Goal: Browse casually

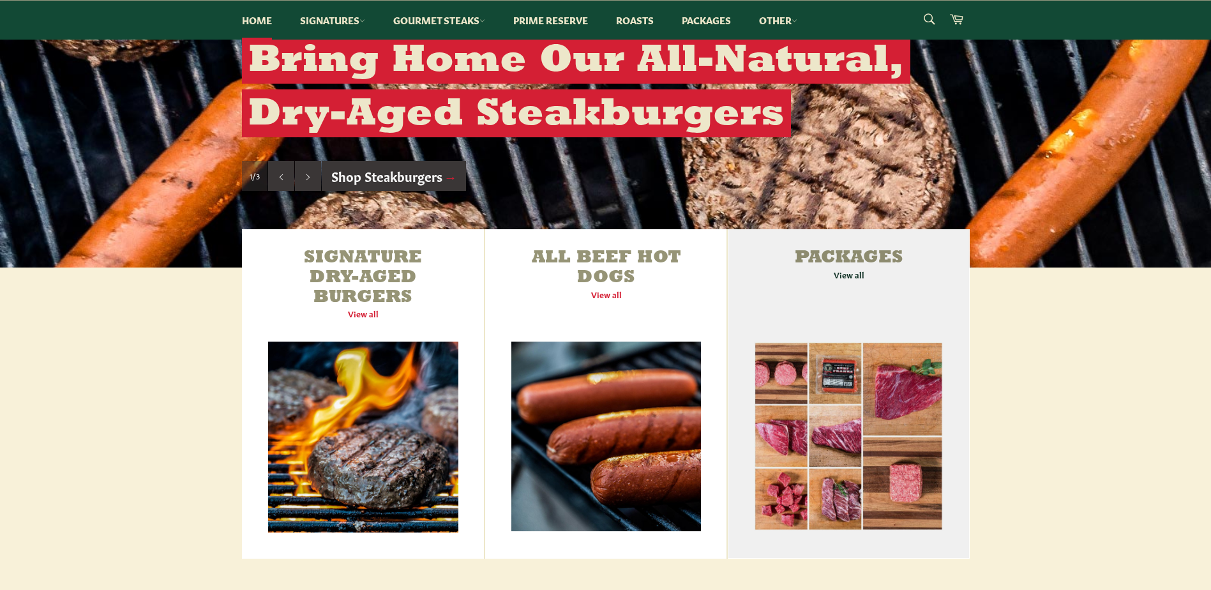
scroll to position [447, 0]
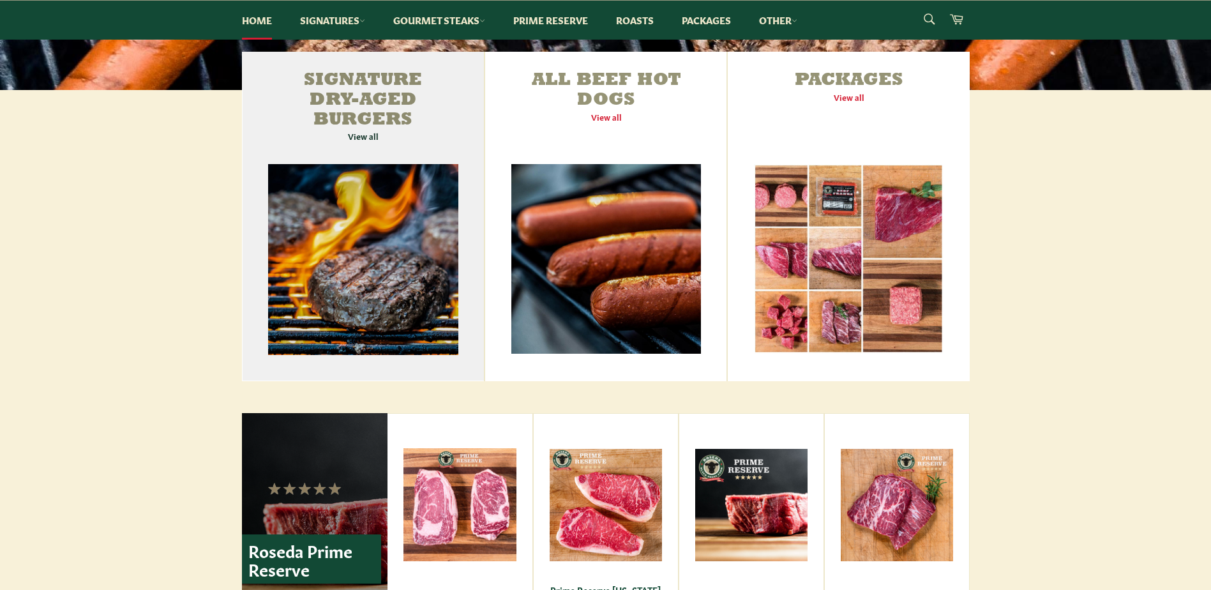
click at [363, 140] on link "Signature Dry-Aged Burgers View all" at bounding box center [363, 216] width 243 height 329
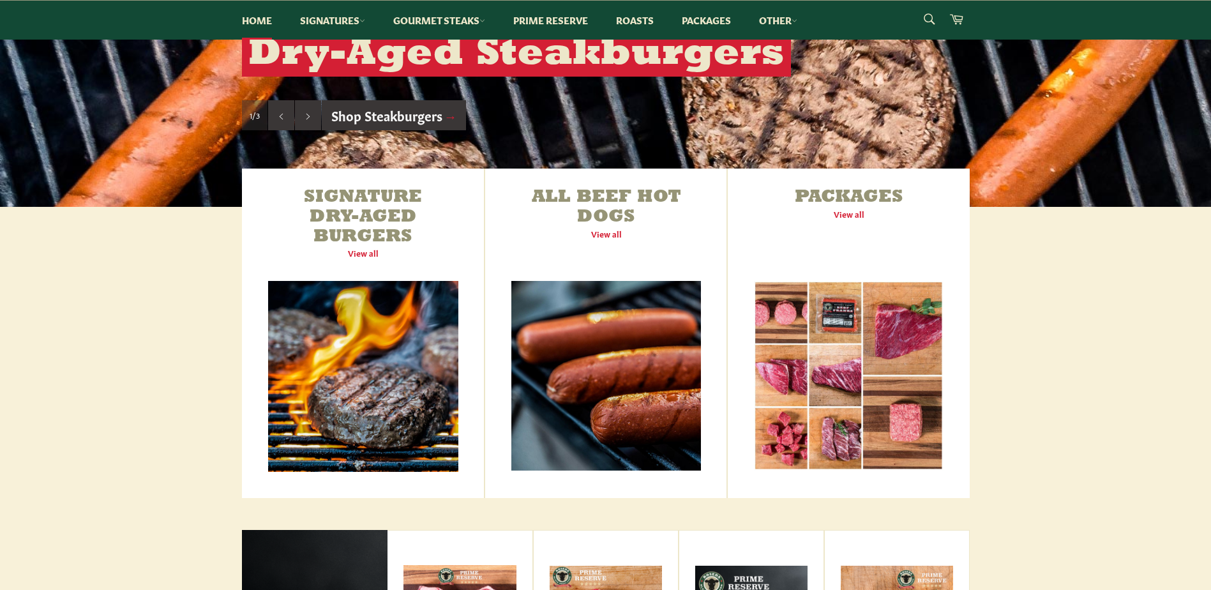
scroll to position [319, 0]
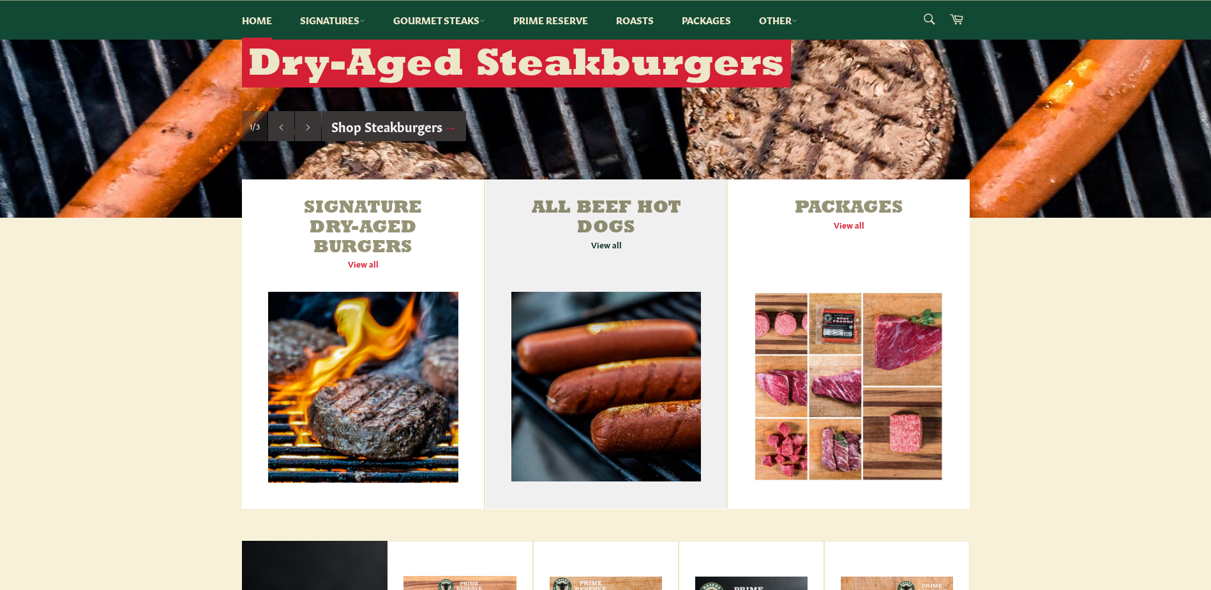
click at [603, 247] on link "All Beef Hot Dogs View all" at bounding box center [605, 343] width 241 height 329
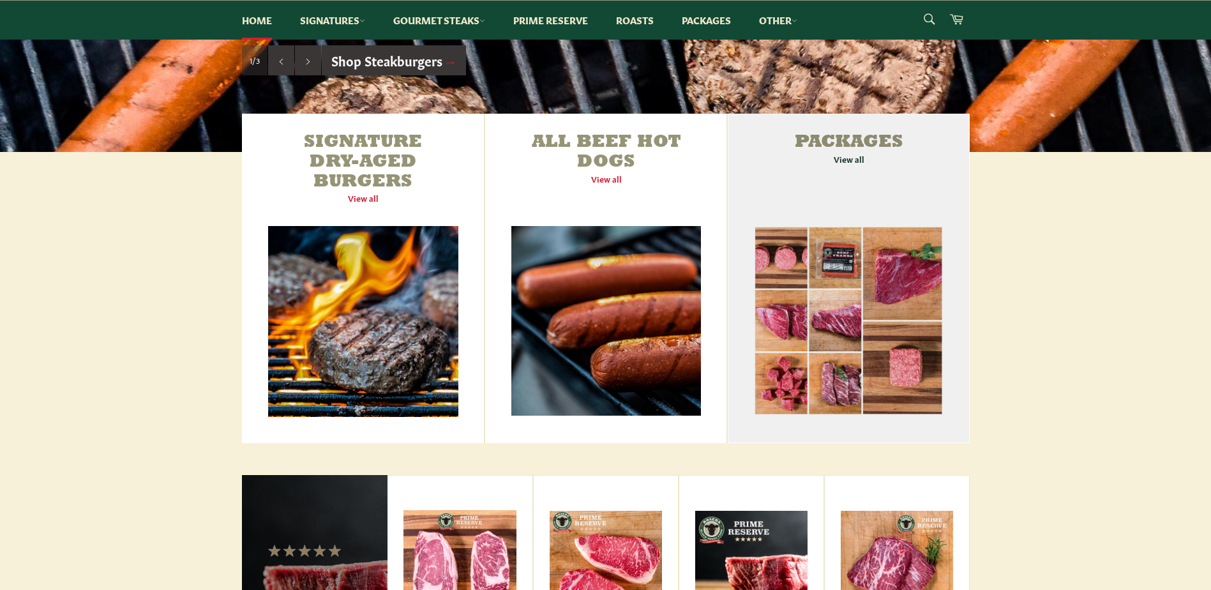
scroll to position [447, 0]
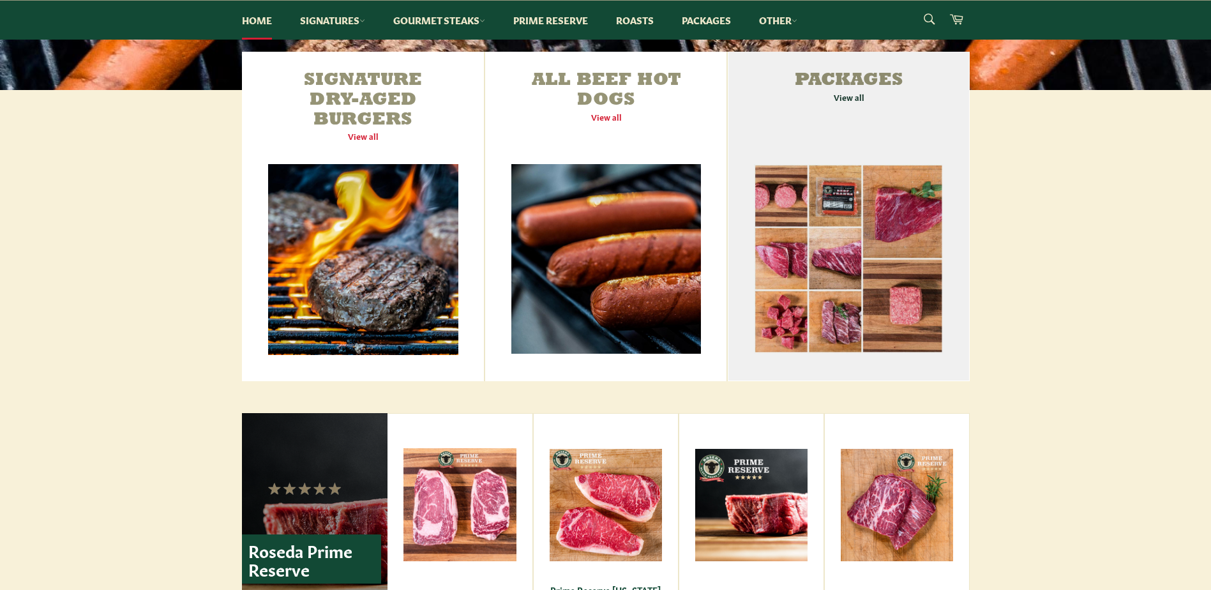
click at [847, 98] on link "Packages View all" at bounding box center [848, 216] width 241 height 329
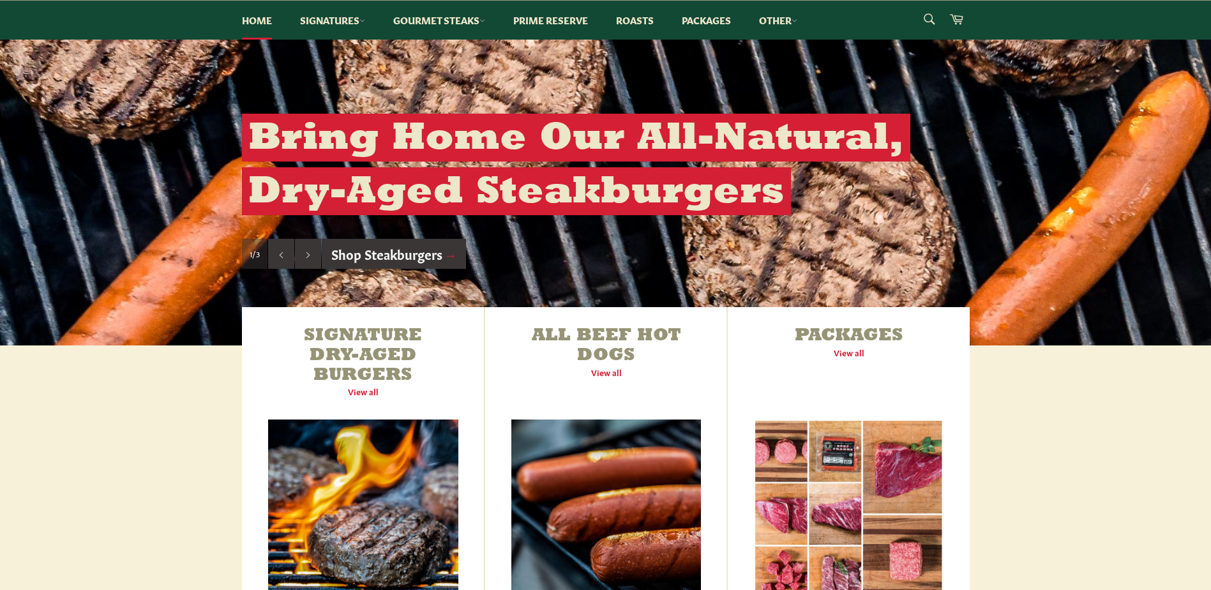
scroll to position [0, 0]
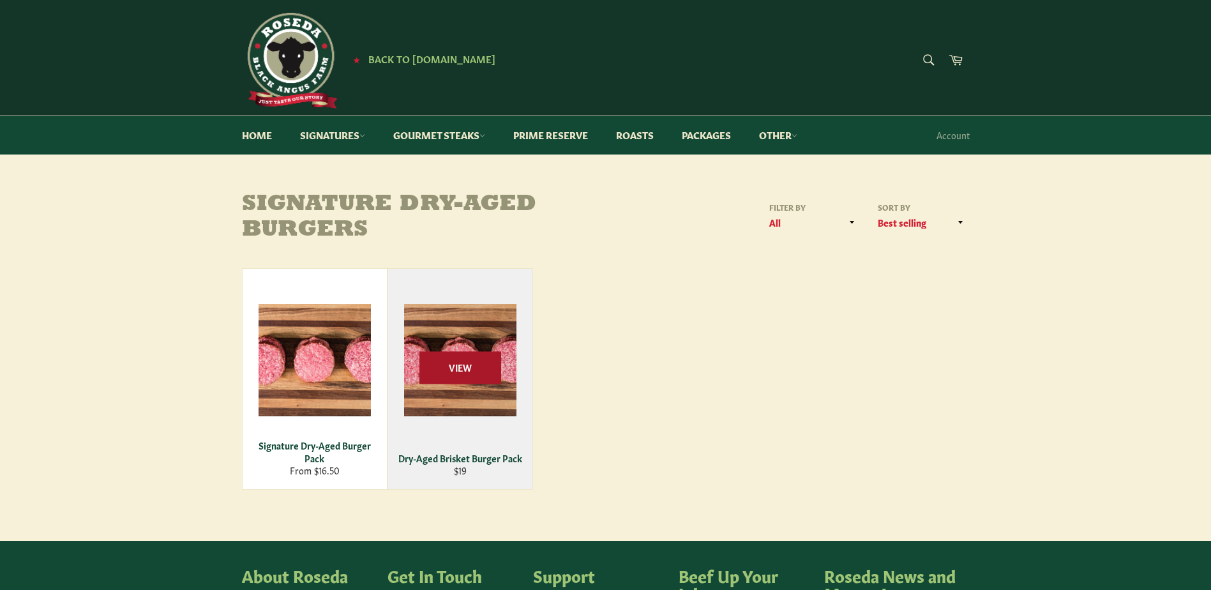
click at [459, 372] on span "View" at bounding box center [460, 367] width 82 height 33
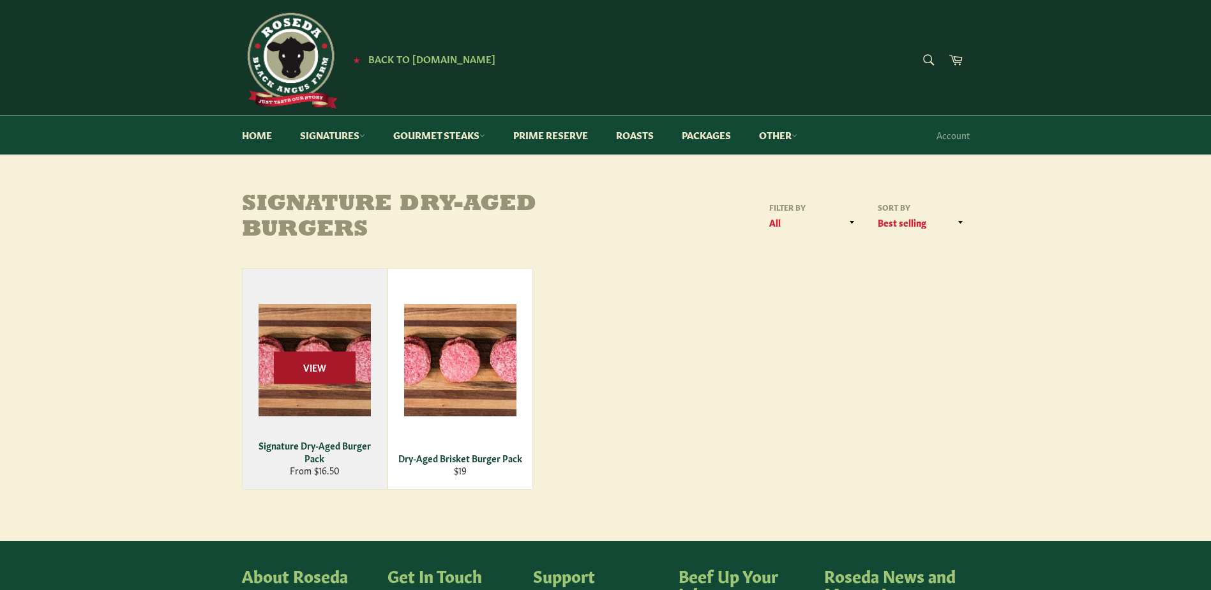
click at [319, 371] on span "View" at bounding box center [315, 367] width 82 height 33
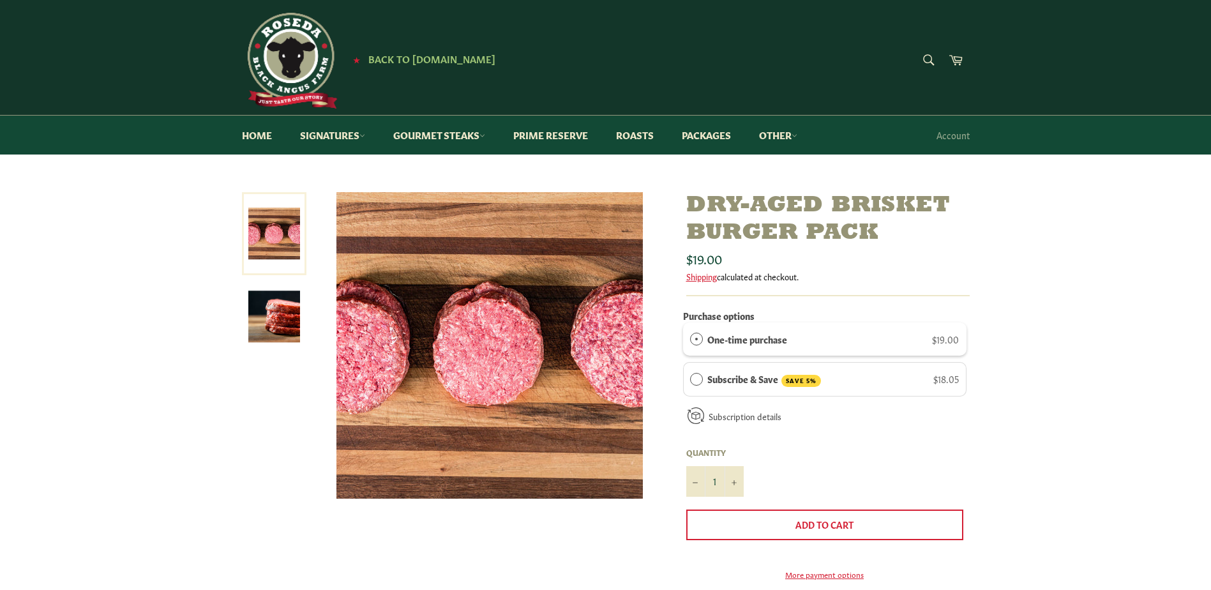
click at [279, 320] on img at bounding box center [274, 316] width 52 height 52
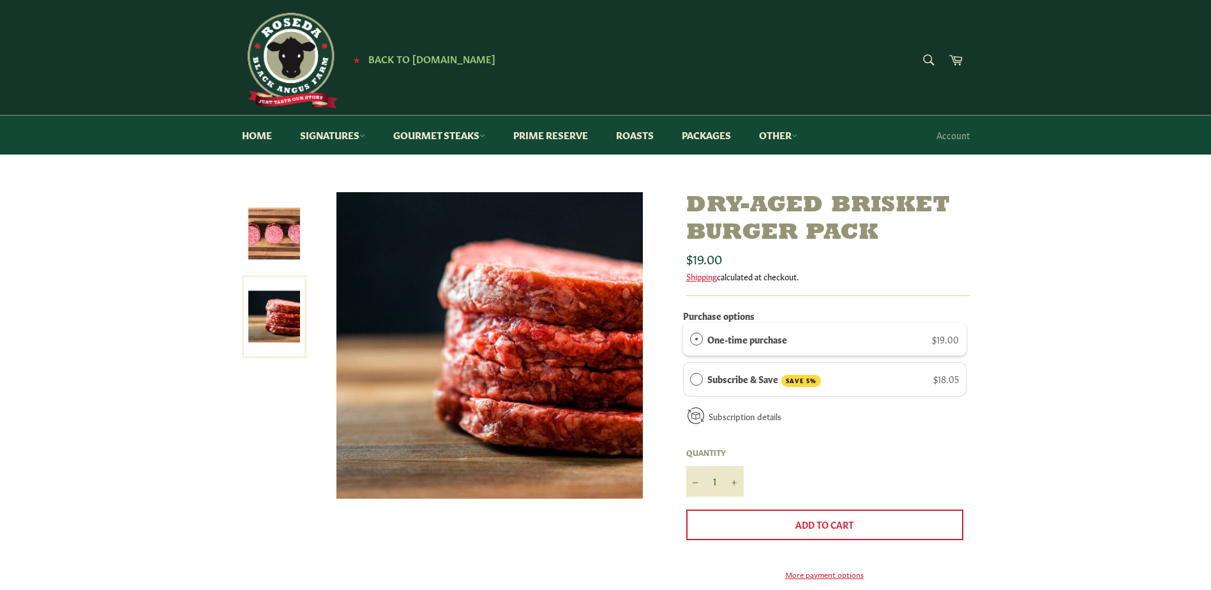
click at [287, 233] on img at bounding box center [274, 233] width 52 height 52
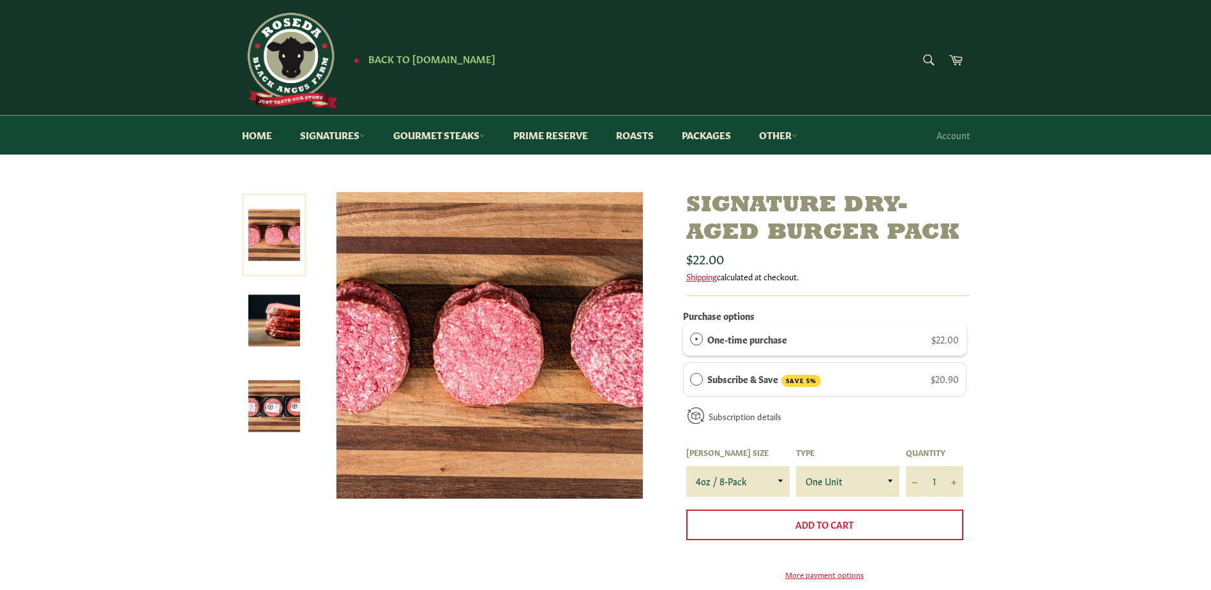
click at [280, 335] on img at bounding box center [274, 321] width 52 height 52
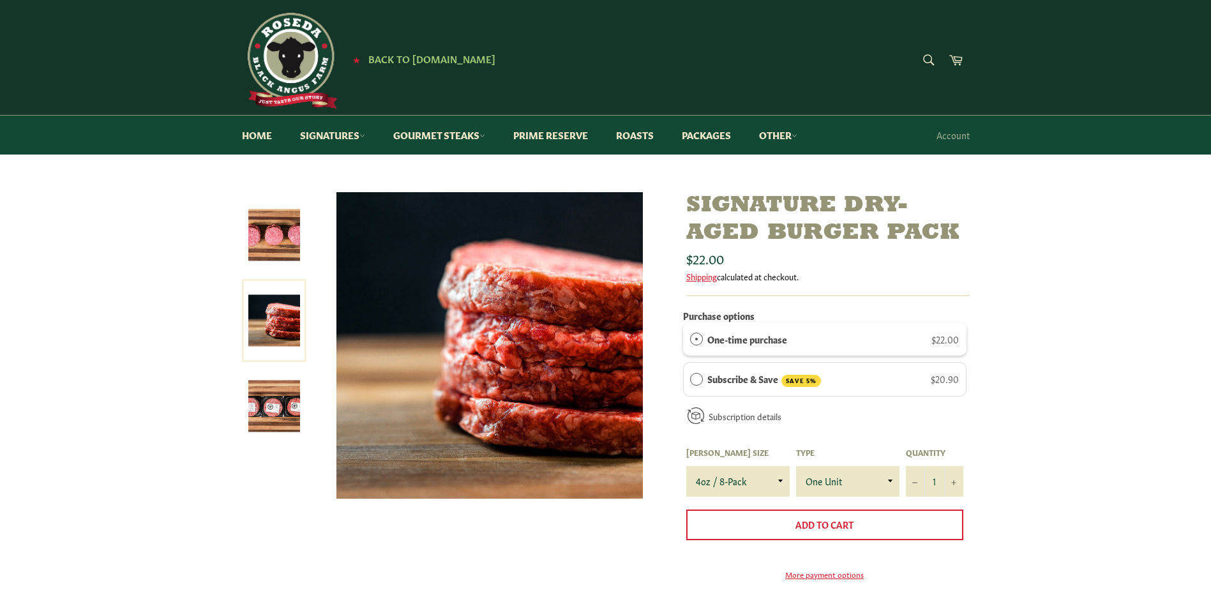
click at [276, 402] on img at bounding box center [274, 406] width 52 height 52
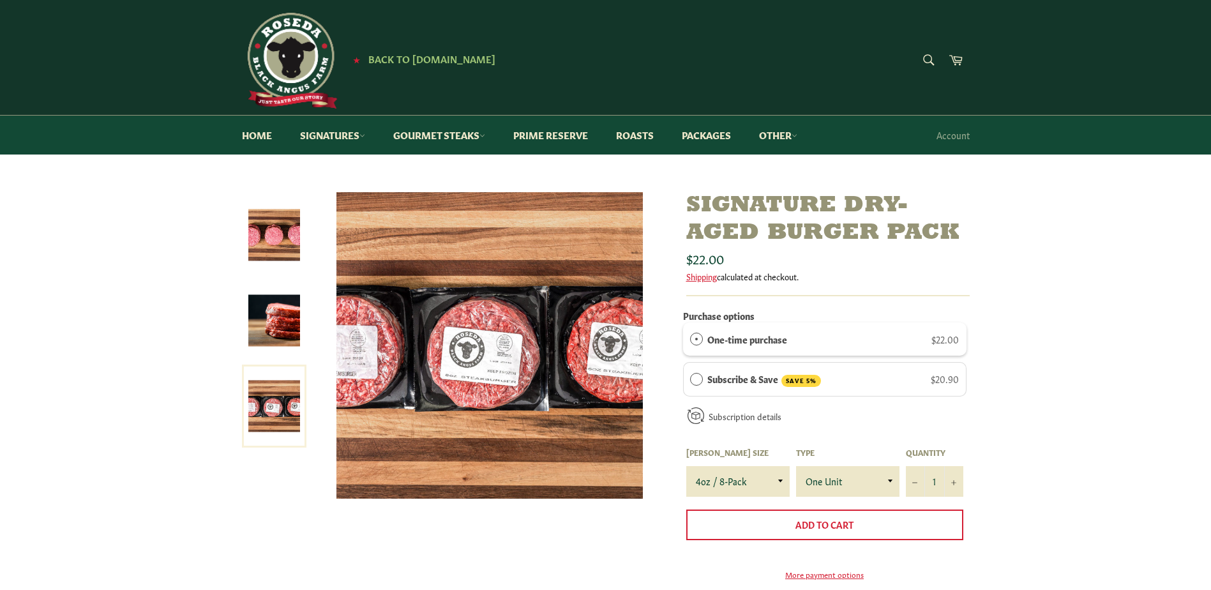
click at [272, 220] on img at bounding box center [274, 235] width 52 height 52
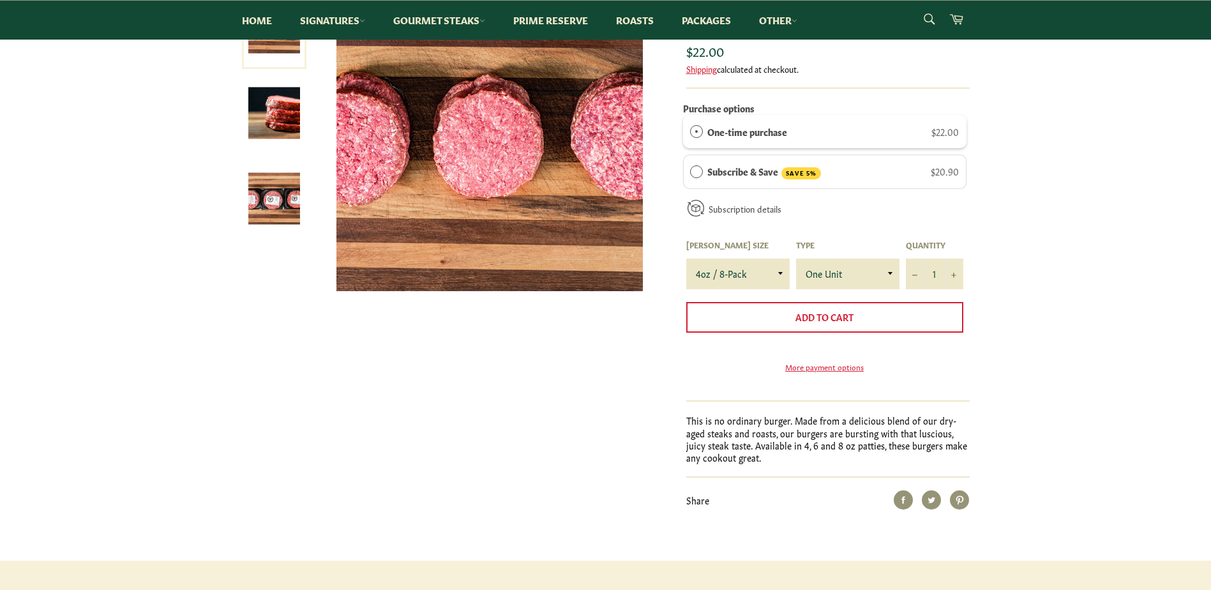
scroll to position [128, 0]
